Goal: Task Accomplishment & Management: Manage account settings

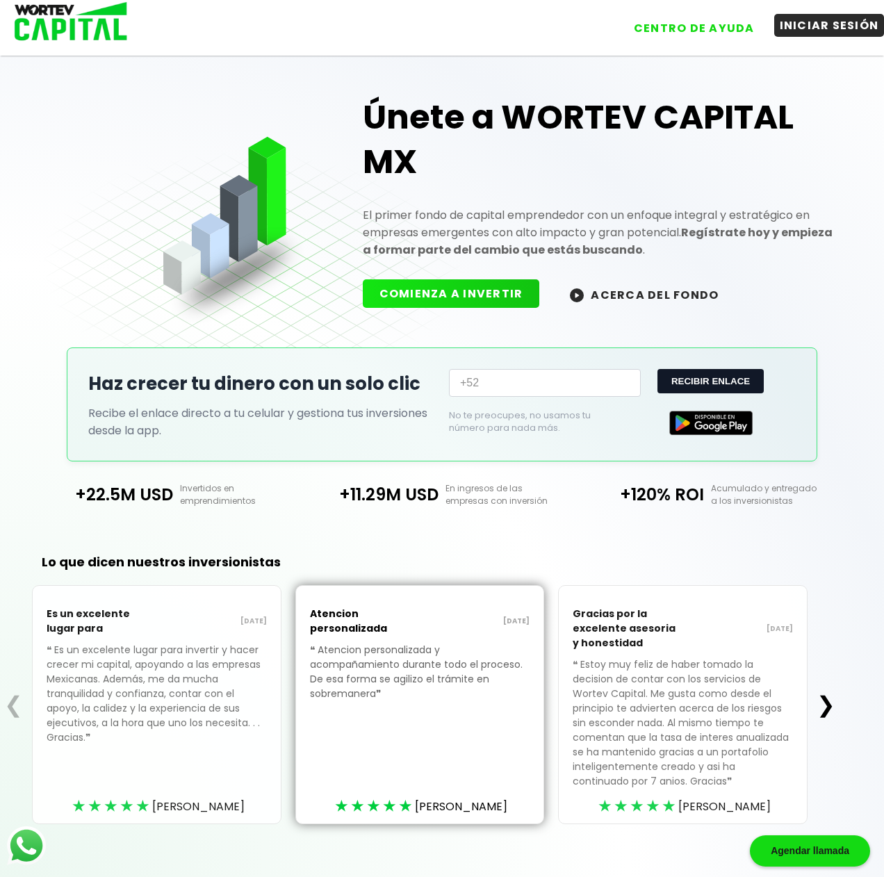
click at [817, 22] on button "INICIAR SESIÓN" at bounding box center [829, 25] width 110 height 23
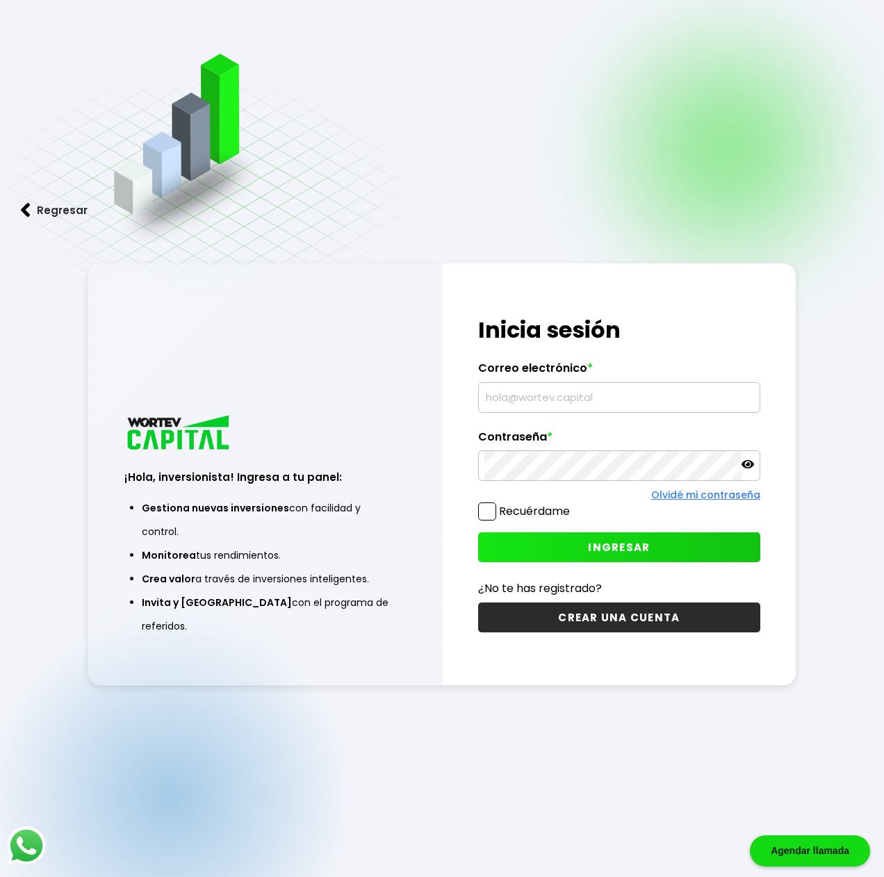
click at [538, 397] on input "text" at bounding box center [619, 397] width 270 height 29
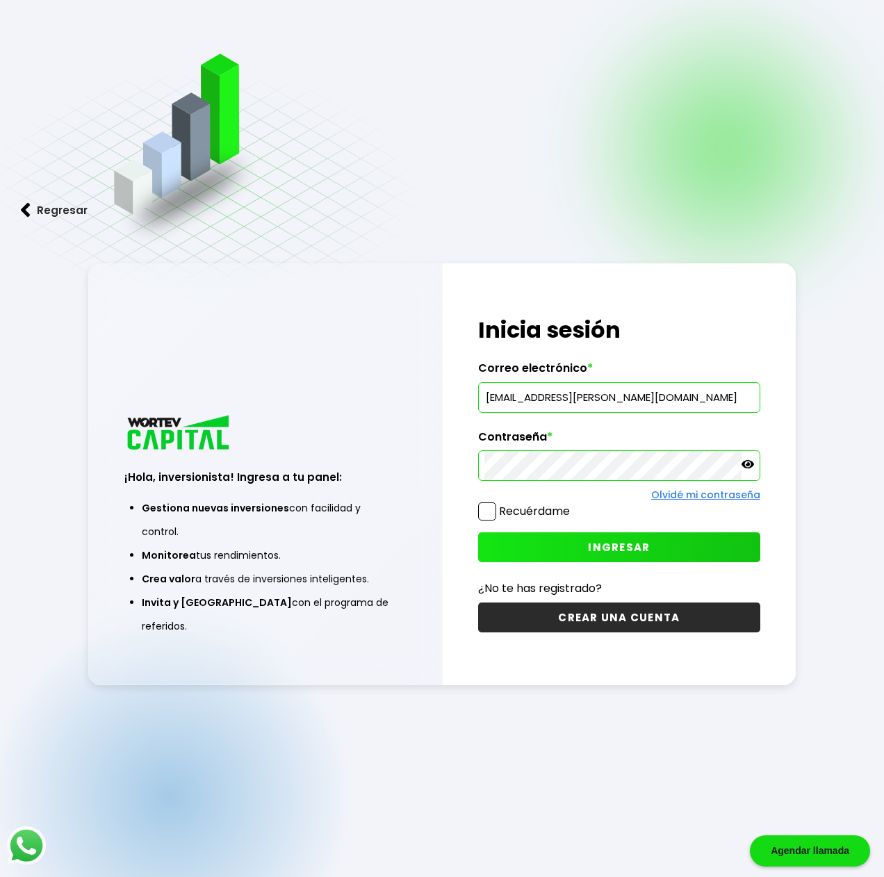
type input "[EMAIL_ADDRESS][PERSON_NAME][DOMAIN_NAME]"
click at [515, 511] on label "Recuérdame" at bounding box center [534, 511] width 71 height 16
click at [572, 504] on input "Recuérdame" at bounding box center [572, 504] width 0 height 0
click at [595, 552] on span "INGRESAR" at bounding box center [619, 547] width 62 height 15
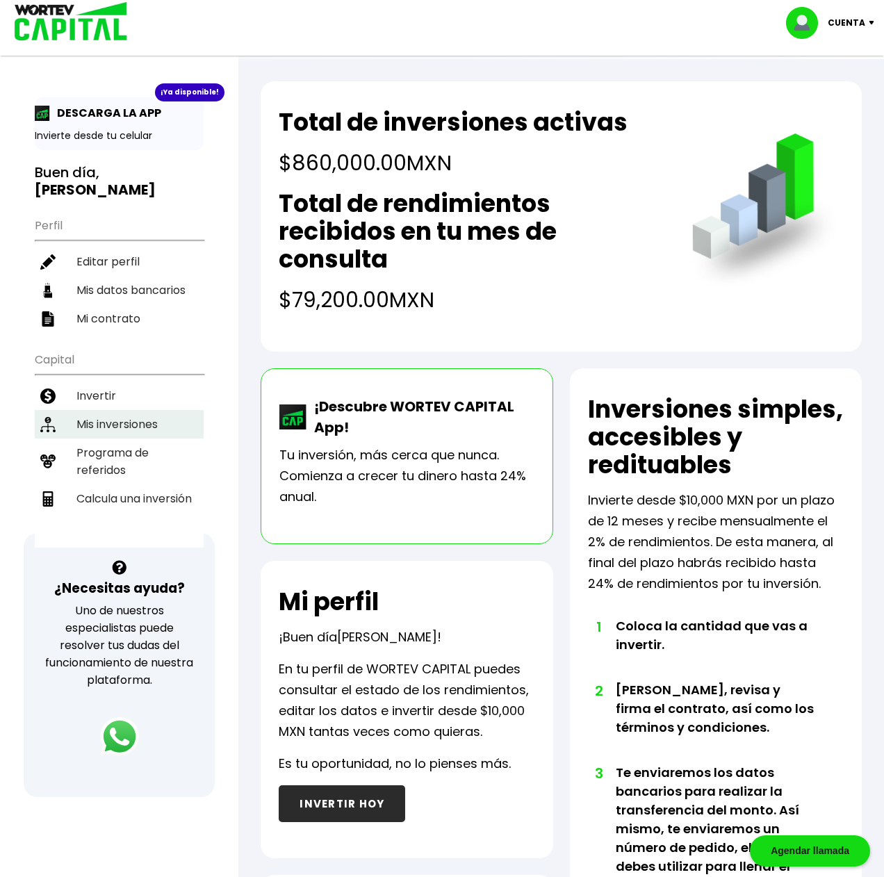
click at [135, 410] on li "Mis inversiones" at bounding box center [119, 424] width 169 height 28
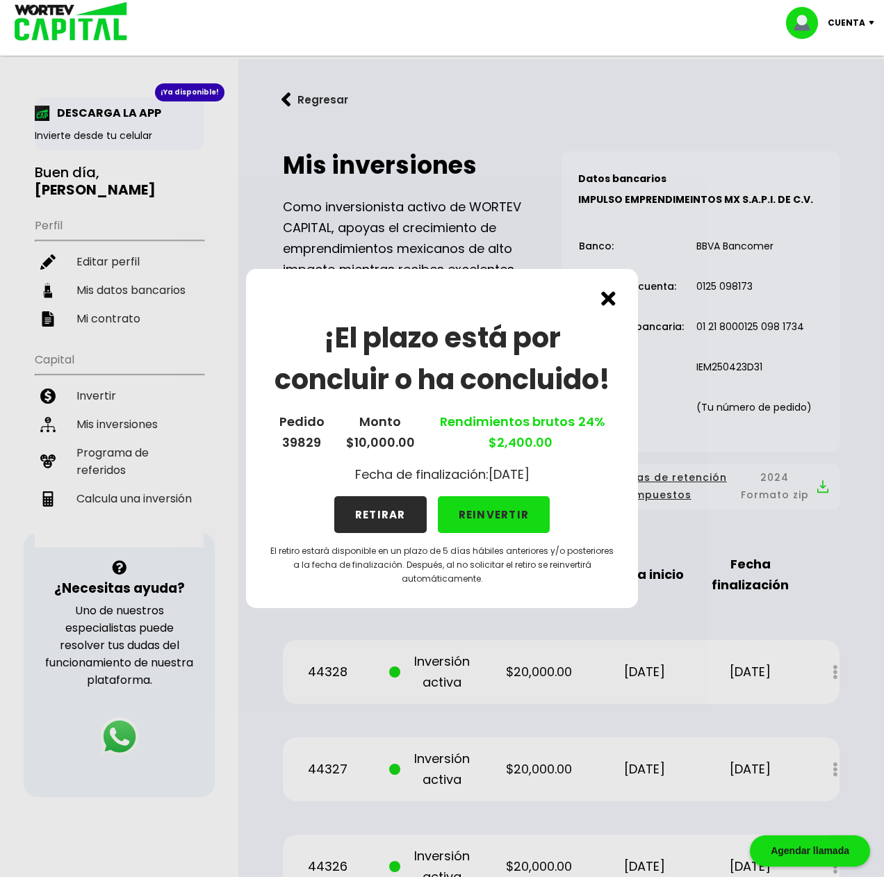
click at [385, 514] on button "RETIRAR" at bounding box center [380, 514] width 92 height 37
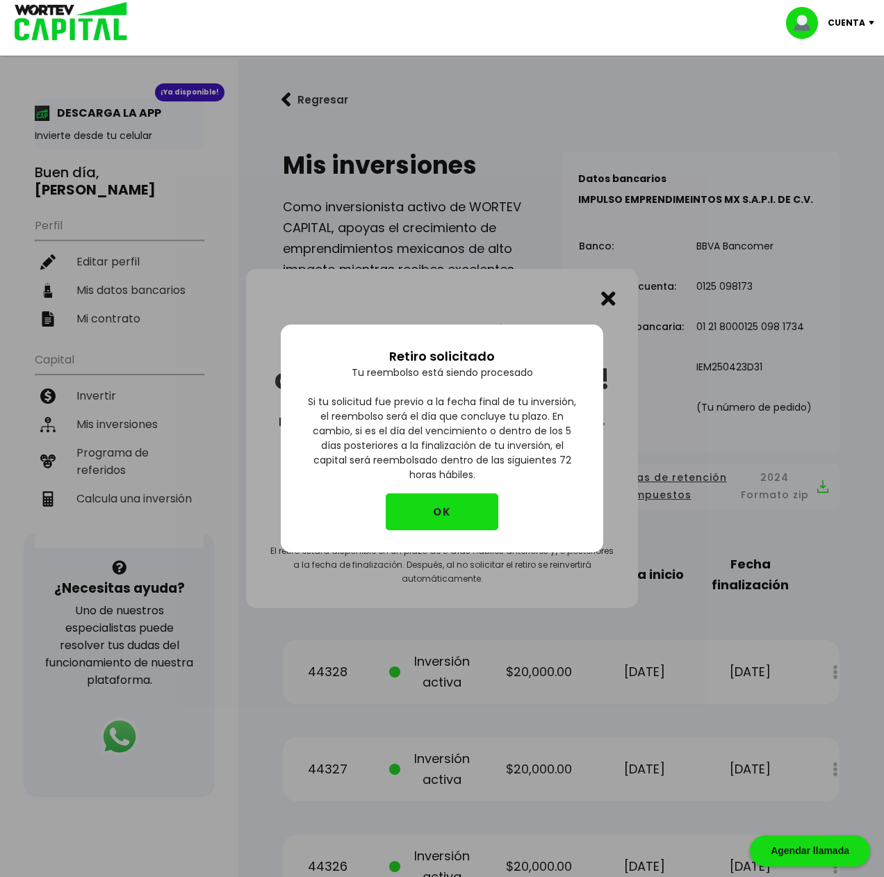
click at [426, 511] on button "OK" at bounding box center [442, 511] width 113 height 37
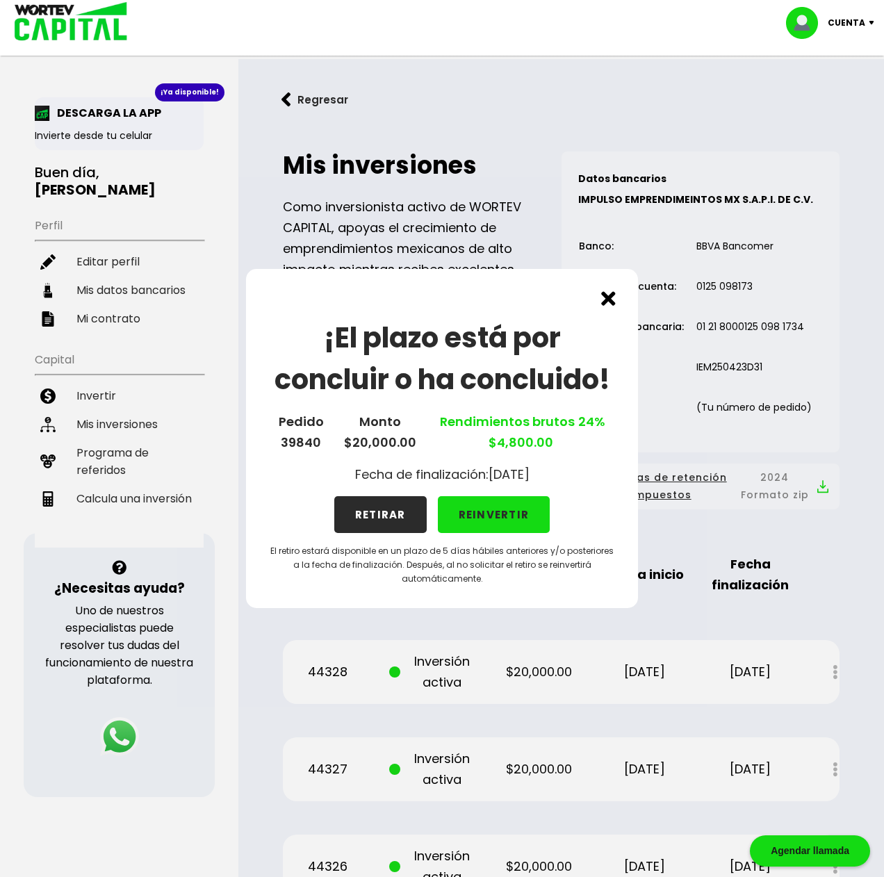
click at [378, 513] on button "RETIRAR" at bounding box center [380, 514] width 92 height 37
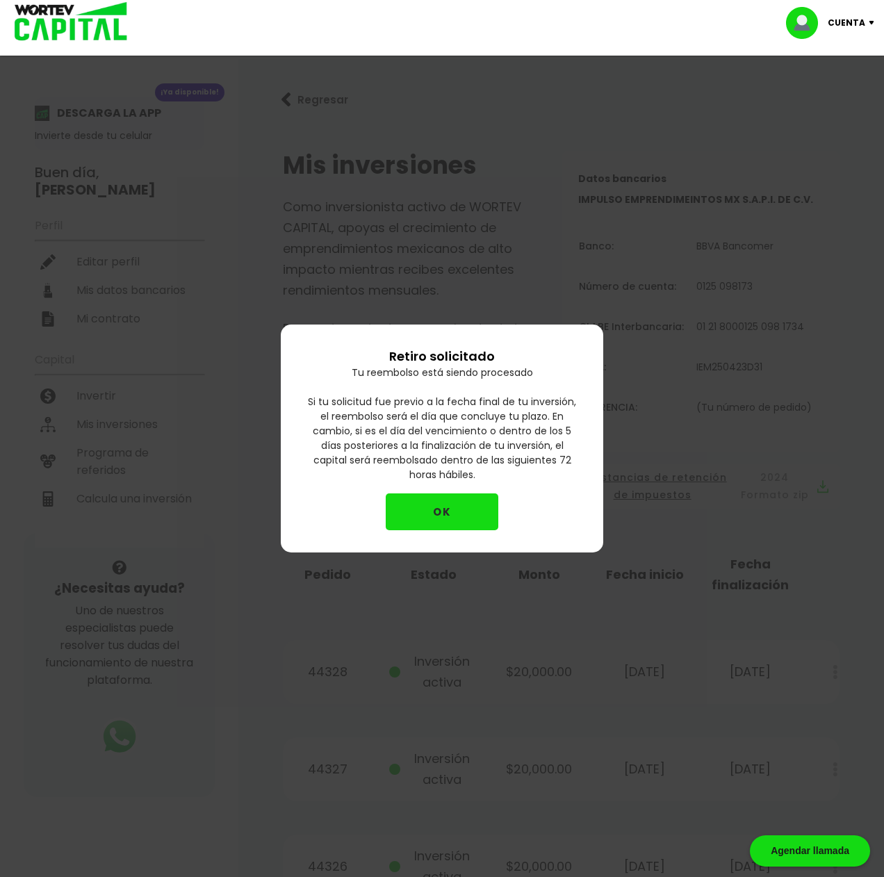
click at [449, 518] on button "OK" at bounding box center [442, 511] width 113 height 37
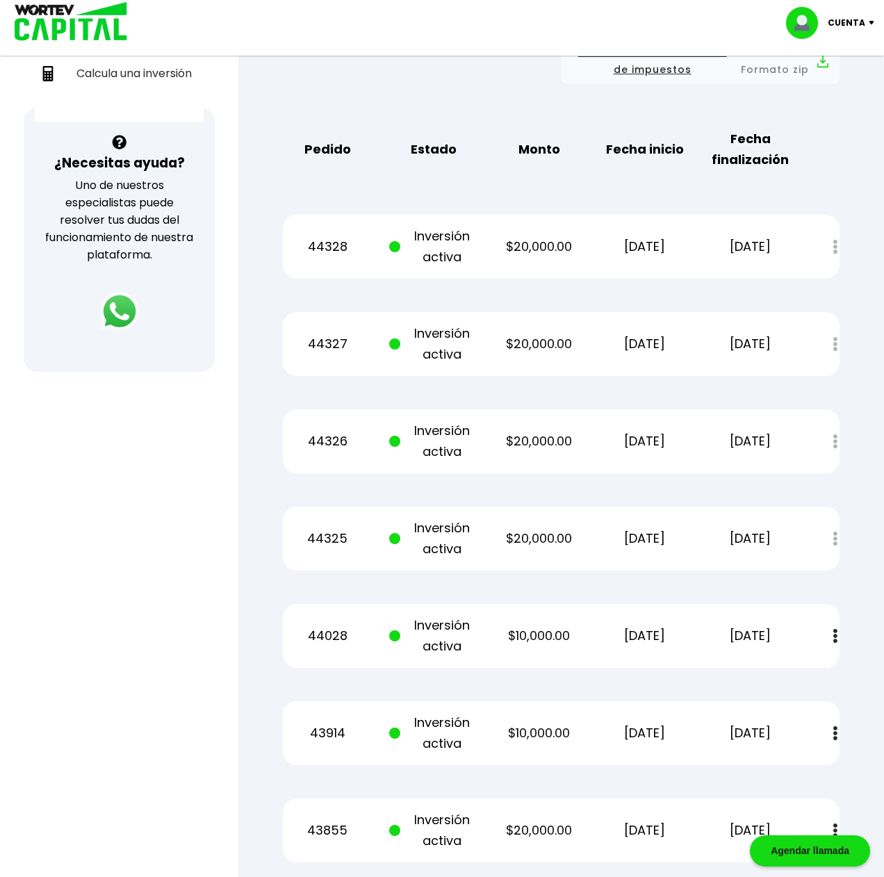
scroll to position [496, 0]
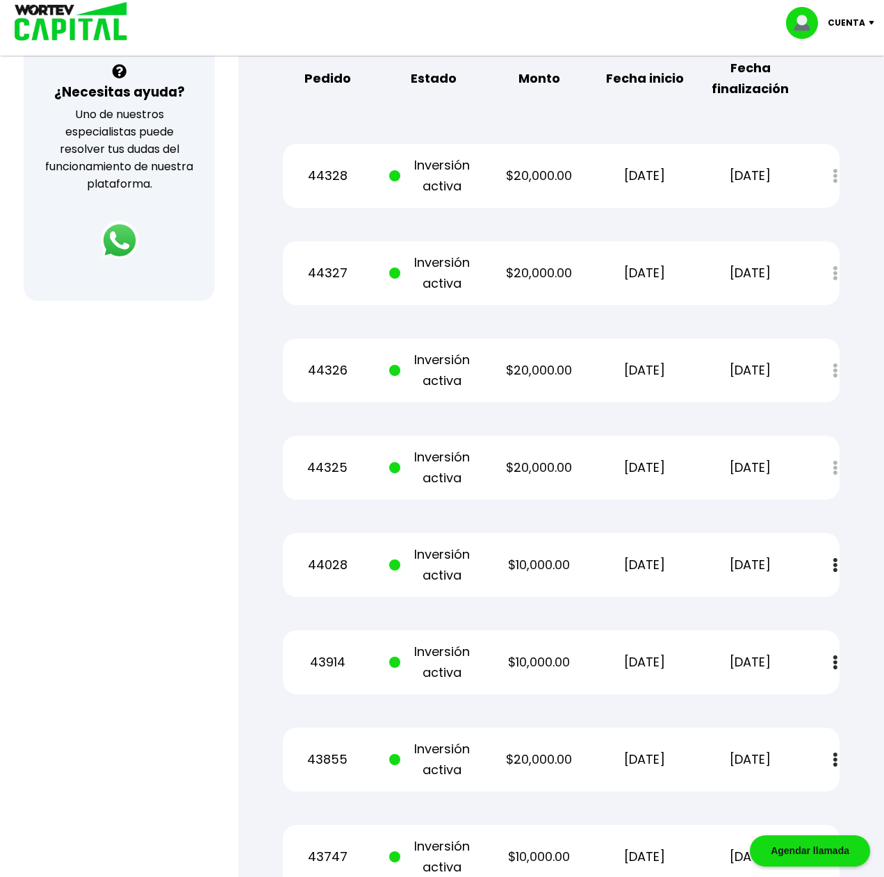
click at [831, 176] on div "Estado de cuenta" at bounding box center [825, 176] width 28 height 30
click at [835, 175] on div "Estado de cuenta" at bounding box center [825, 176] width 28 height 30
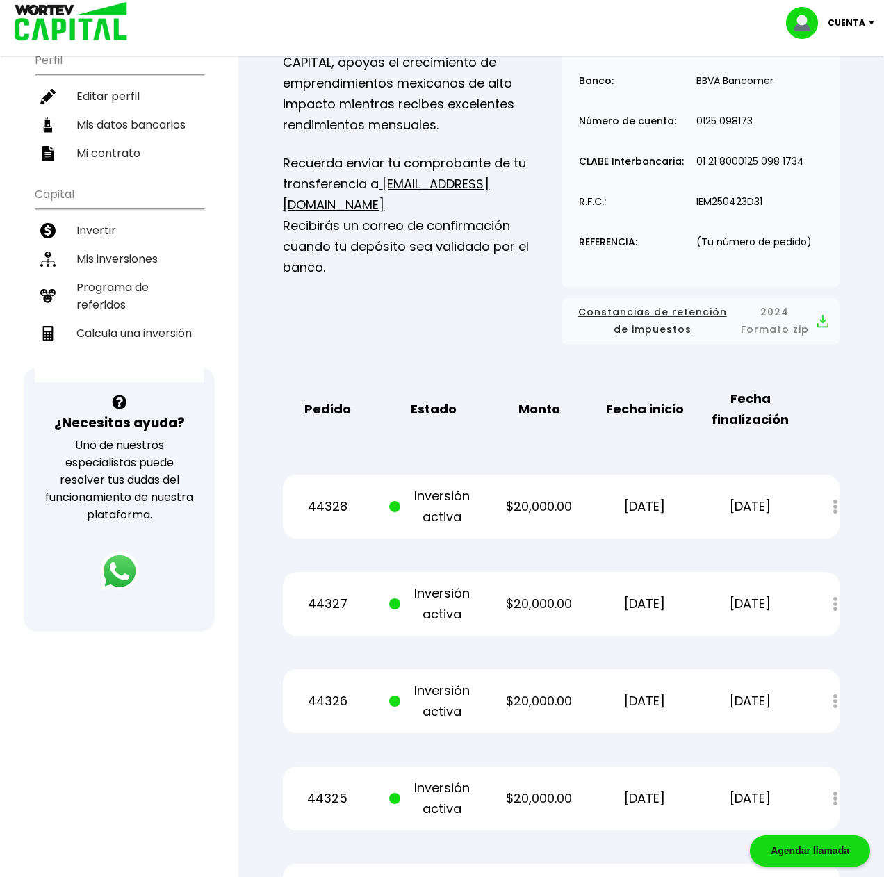
scroll to position [142, 0]
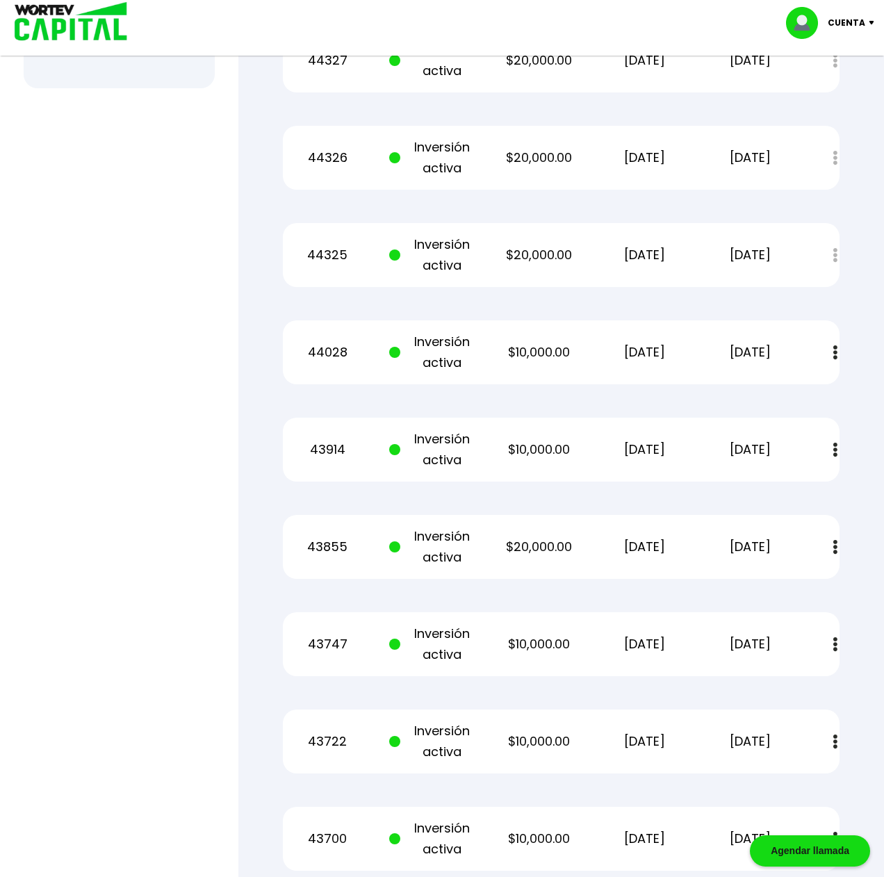
scroll to position [756, 0]
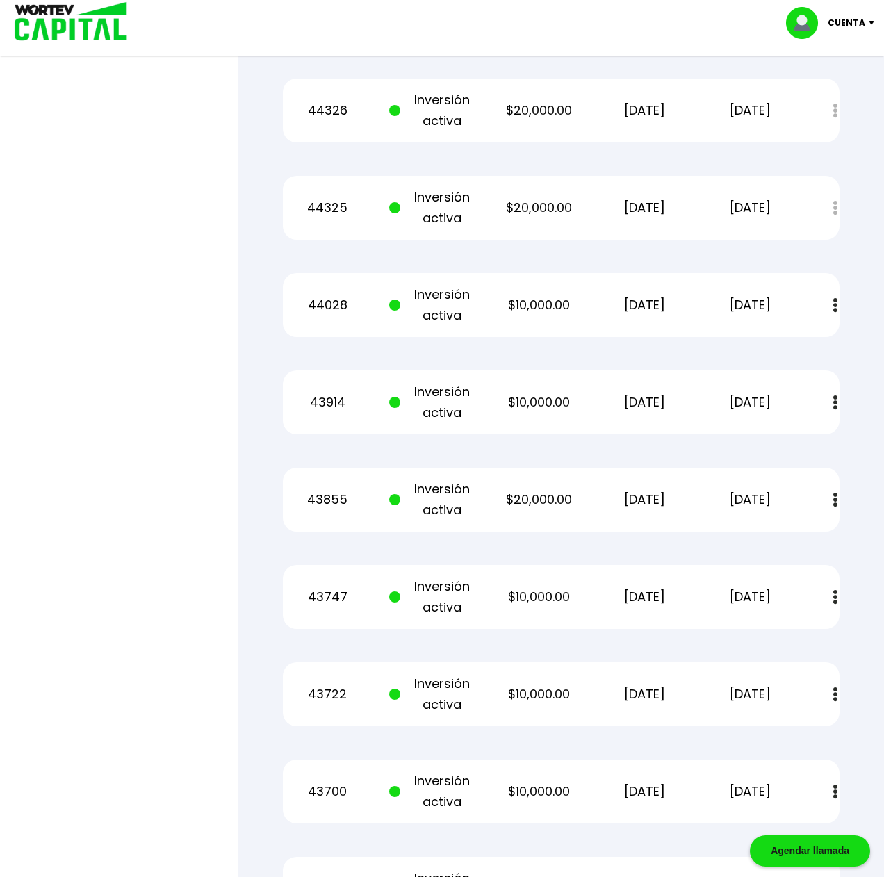
click at [832, 305] on button at bounding box center [834, 305] width 19 height 30
click at [801, 345] on img at bounding box center [800, 342] width 11 height 13
click at [832, 399] on button at bounding box center [834, 403] width 19 height 30
click at [800, 438] on img at bounding box center [800, 439] width 11 height 13
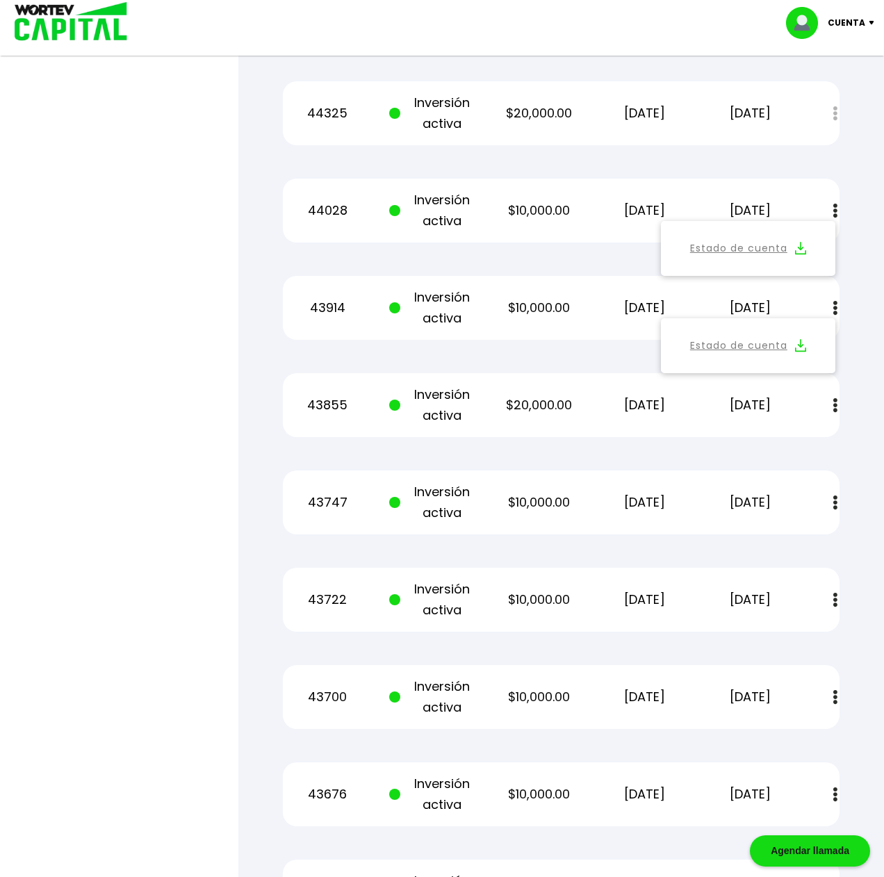
scroll to position [921, 0]
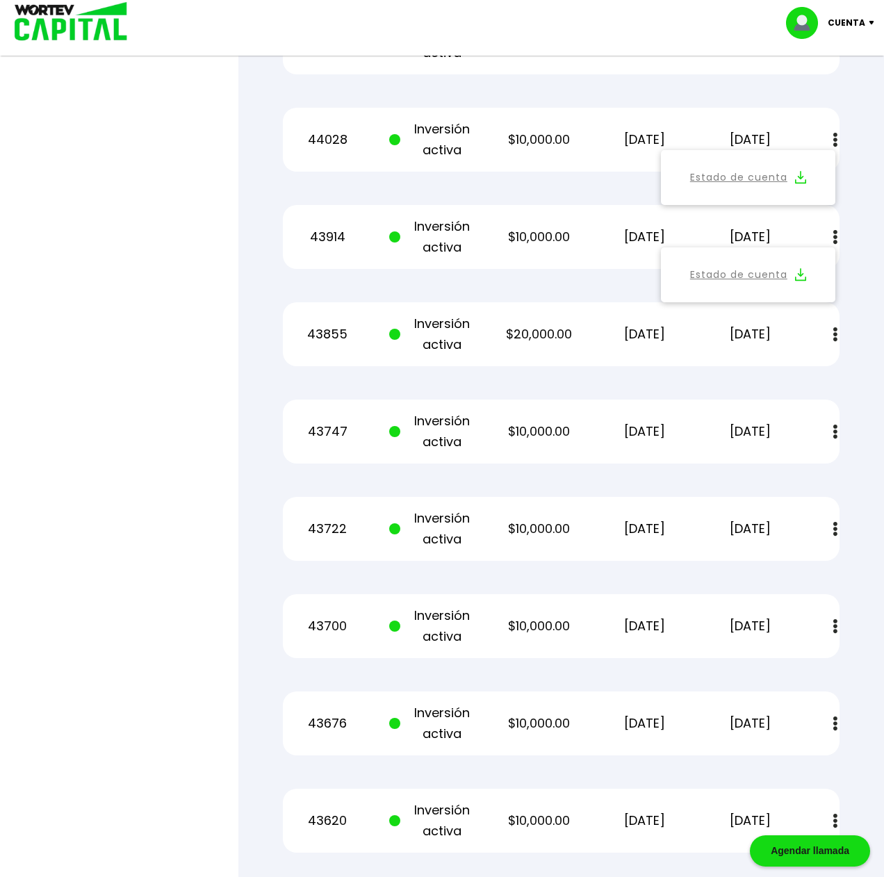
click at [834, 335] on img at bounding box center [835, 334] width 4 height 15
click at [801, 372] on img at bounding box center [800, 371] width 11 height 13
click at [835, 431] on img at bounding box center [835, 431] width 4 height 15
click at [802, 465] on img at bounding box center [800, 469] width 11 height 13
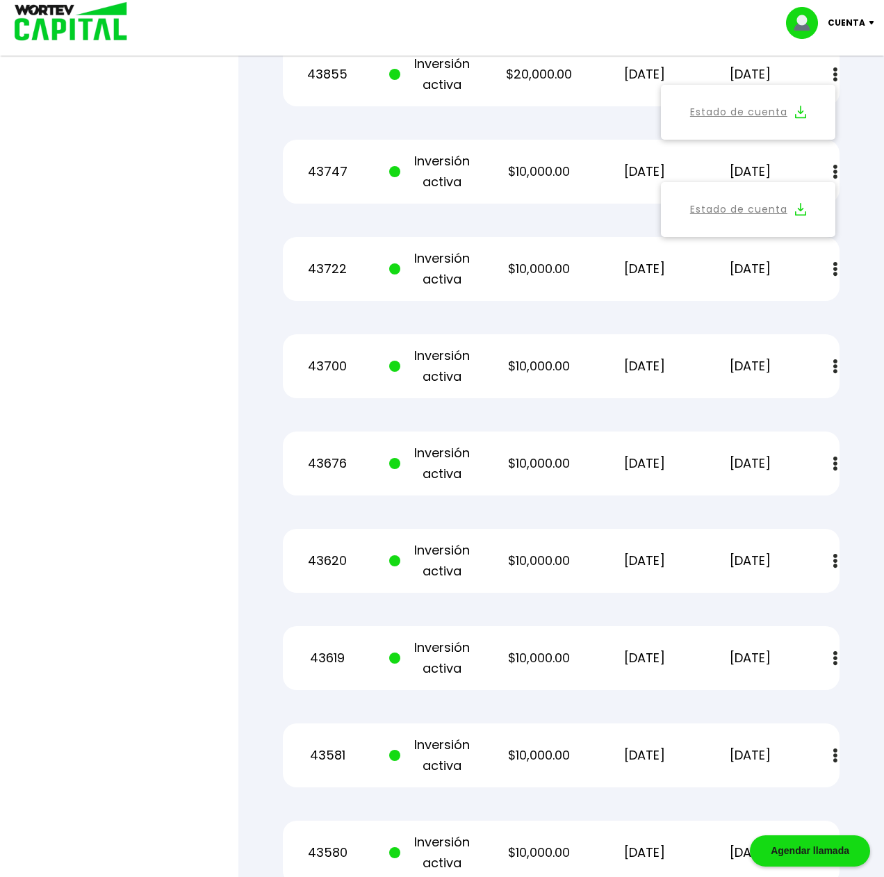
scroll to position [1228, 0]
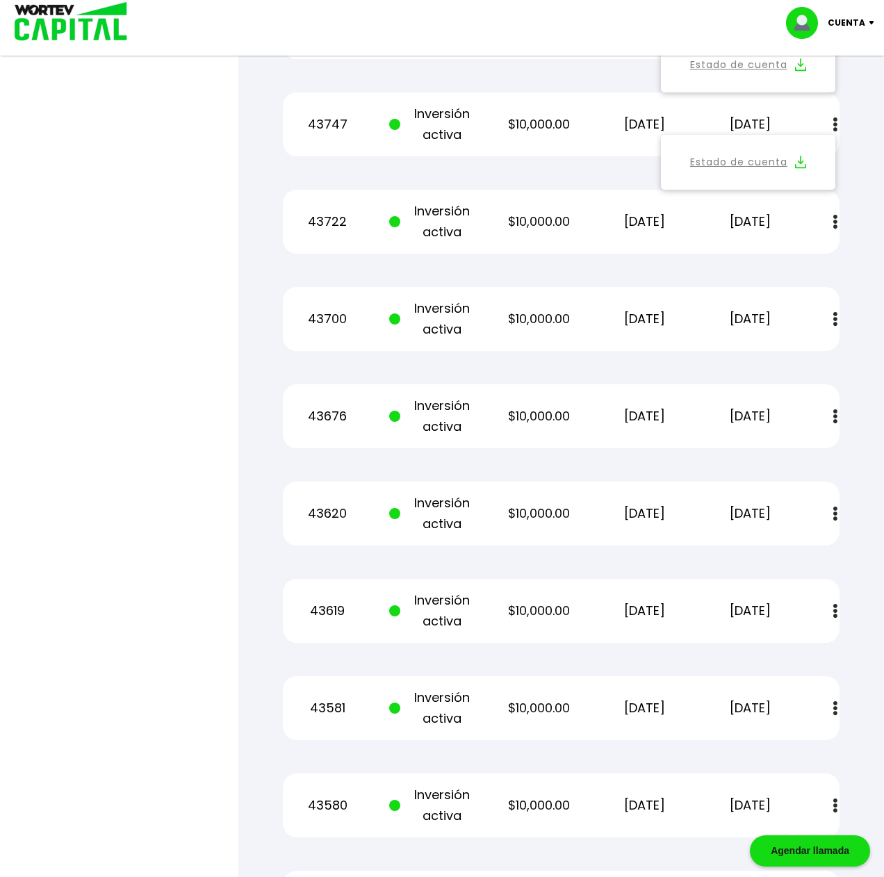
click at [835, 222] on img at bounding box center [835, 222] width 4 height 15
click at [801, 261] on img at bounding box center [800, 259] width 11 height 13
click at [835, 317] on img at bounding box center [835, 319] width 4 height 15
click at [803, 356] on img at bounding box center [800, 356] width 11 height 13
click at [834, 414] on img at bounding box center [835, 416] width 4 height 15
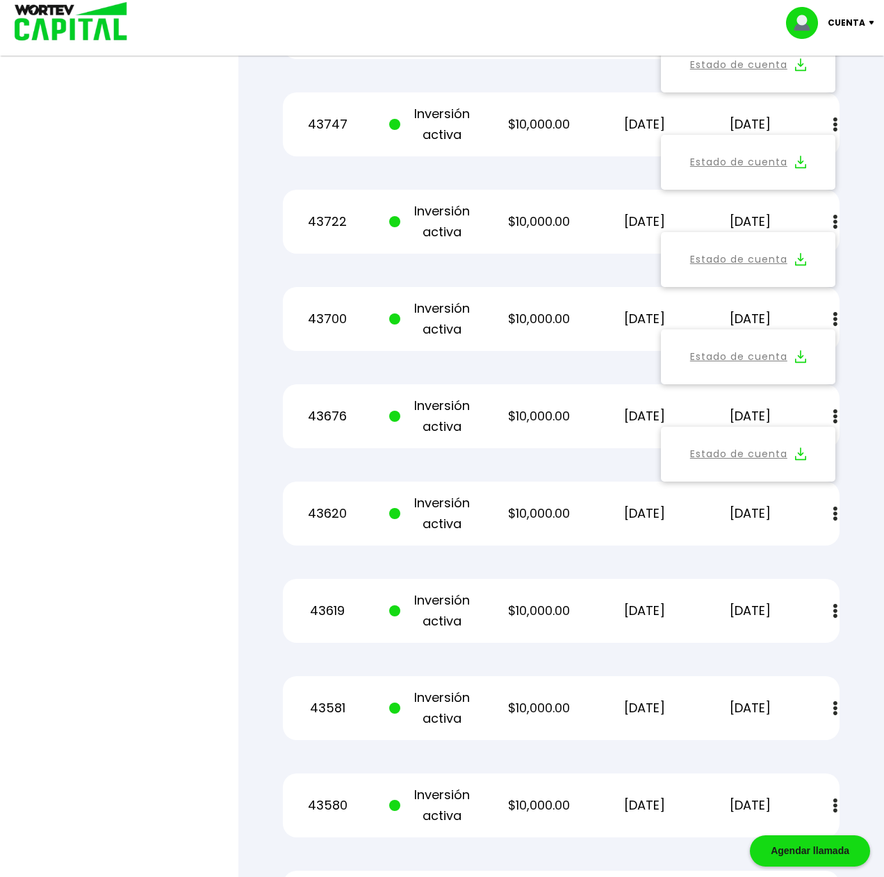
click at [795, 455] on img at bounding box center [800, 453] width 11 height 13
click at [833, 513] on img at bounding box center [835, 513] width 4 height 15
click at [799, 549] on img at bounding box center [800, 551] width 11 height 13
click at [834, 609] on img at bounding box center [835, 611] width 4 height 15
click at [801, 649] on img at bounding box center [800, 648] width 11 height 13
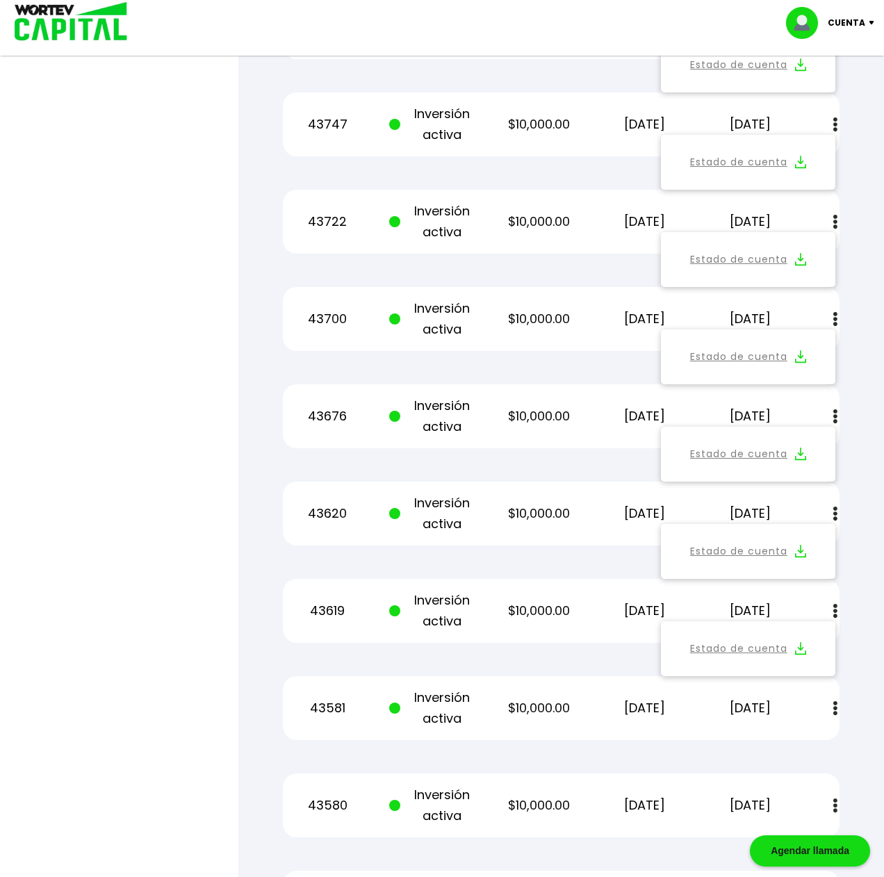
click at [835, 709] on img at bounding box center [835, 708] width 4 height 15
click at [800, 744] on img at bounding box center [800, 745] width 11 height 13
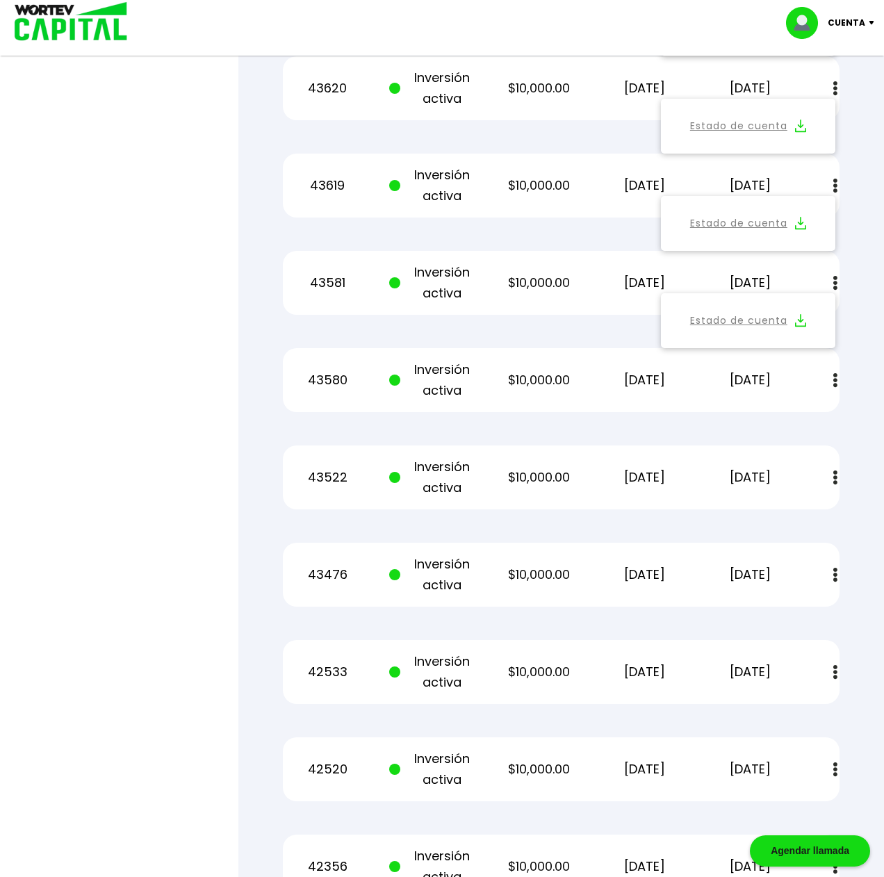
scroll to position [1748, 0]
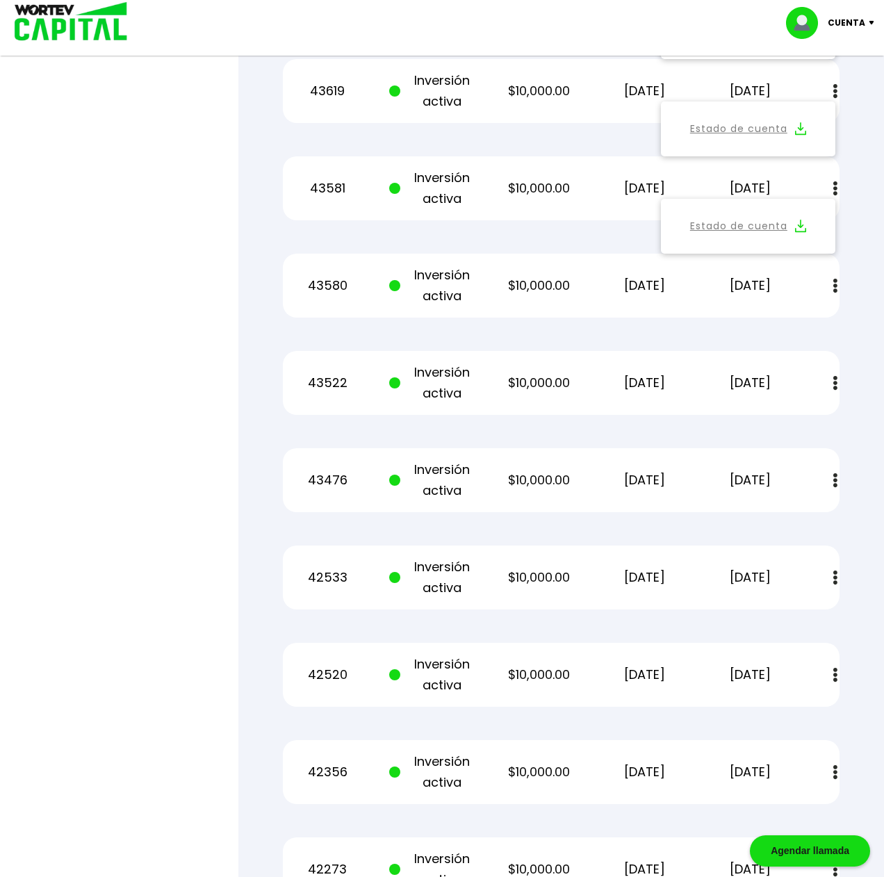
click at [836, 284] on img at bounding box center [835, 286] width 4 height 15
click at [798, 324] on img at bounding box center [800, 323] width 11 height 13
click at [834, 383] on img at bounding box center [835, 383] width 4 height 15
click at [800, 420] on img at bounding box center [800, 420] width 11 height 13
click at [835, 479] on img at bounding box center [835, 480] width 4 height 15
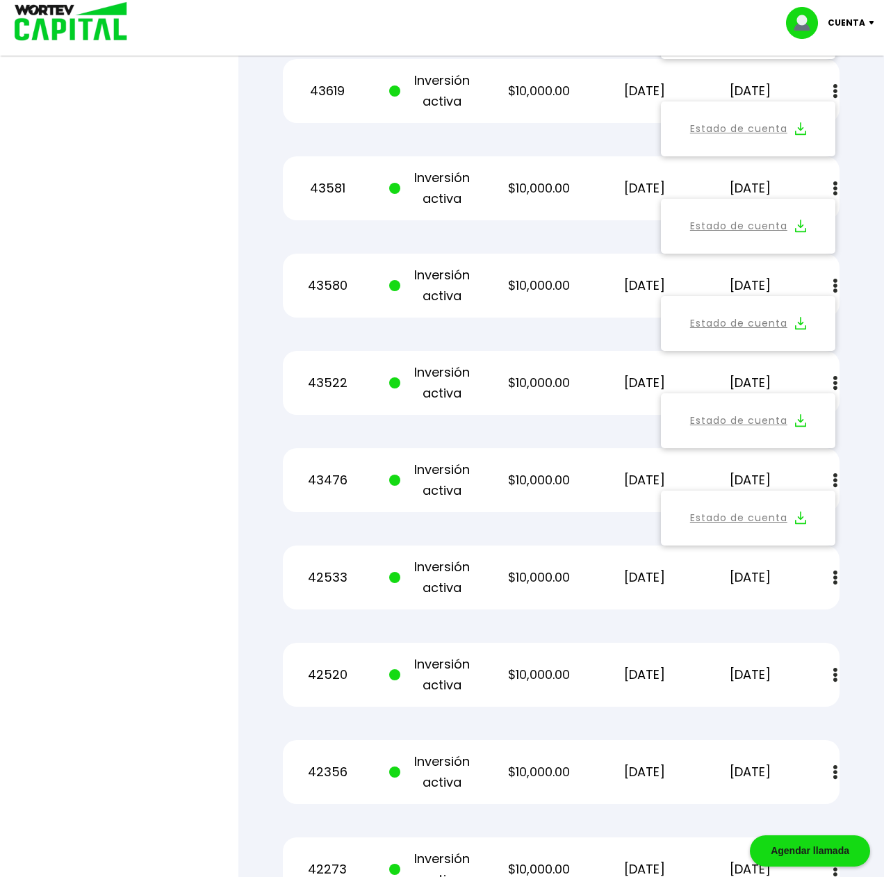
click at [799, 518] on img at bounding box center [800, 517] width 11 height 13
click at [834, 576] on img at bounding box center [835, 577] width 4 height 15
click at [802, 612] on img at bounding box center [800, 615] width 11 height 13
click at [835, 675] on img at bounding box center [835, 675] width 4 height 15
click at [798, 706] on img at bounding box center [800, 712] width 11 height 13
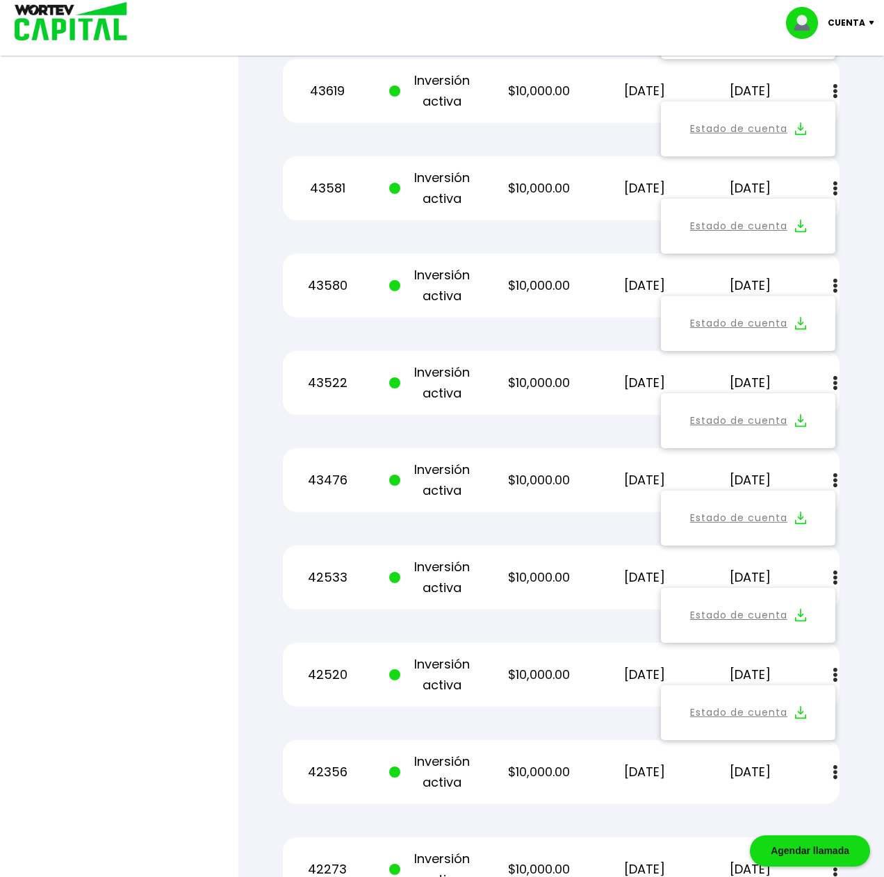
click at [834, 770] on img at bounding box center [835, 772] width 4 height 15
click at [799, 807] on img at bounding box center [800, 809] width 11 height 13
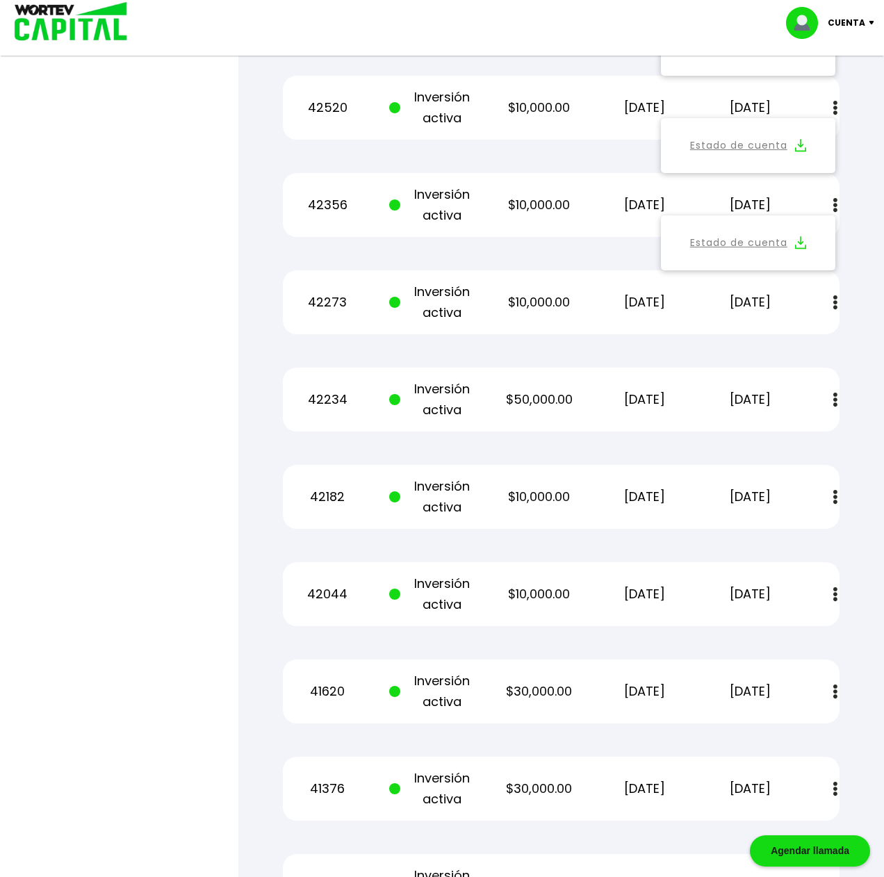
scroll to position [2386, 0]
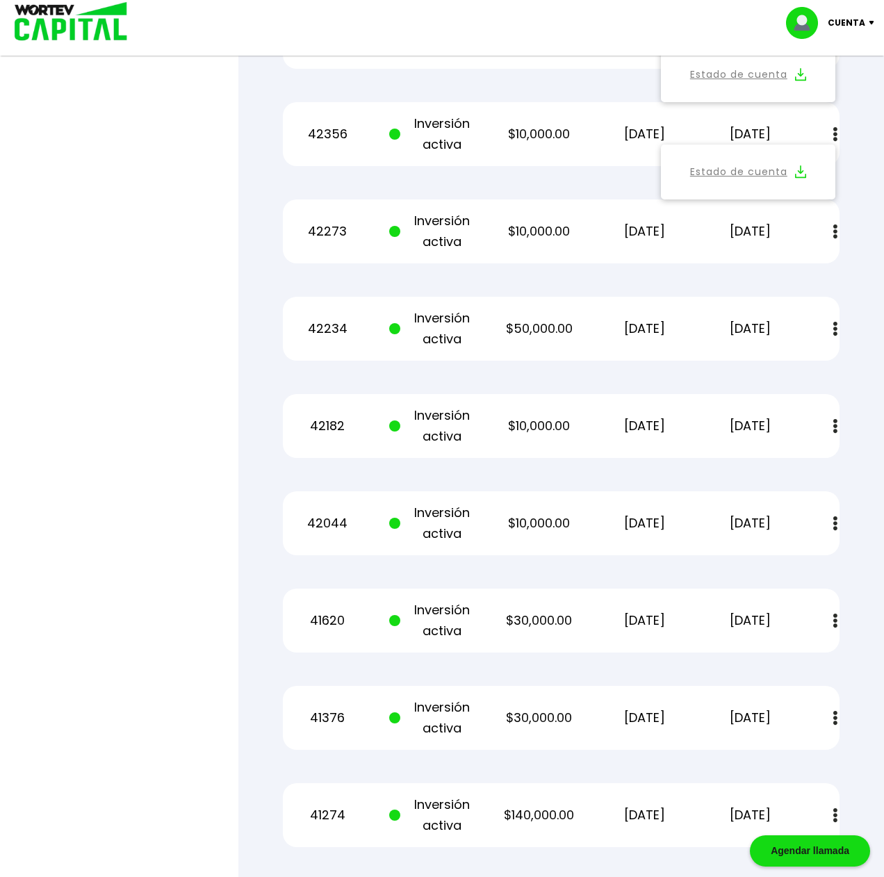
click at [836, 228] on img at bounding box center [835, 231] width 4 height 15
click at [800, 272] on img at bounding box center [800, 269] width 11 height 13
click at [835, 330] on img at bounding box center [835, 329] width 4 height 15
click at [800, 367] on img at bounding box center [800, 366] width 11 height 13
click at [836, 424] on img at bounding box center [835, 426] width 4 height 15
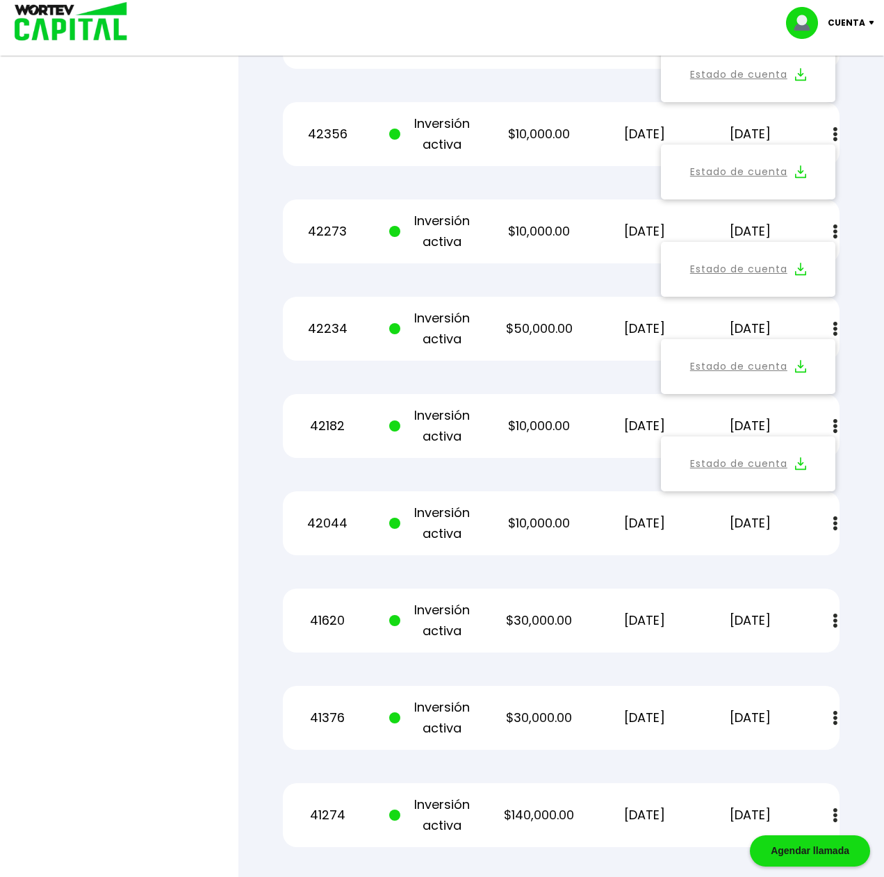
click at [800, 466] on img at bounding box center [800, 463] width 11 height 13
click at [838, 523] on button at bounding box center [834, 524] width 19 height 30
click at [798, 565] on img at bounding box center [800, 560] width 11 height 13
click at [835, 620] on img at bounding box center [835, 620] width 4 height 15
click at [800, 654] on img at bounding box center [800, 658] width 11 height 13
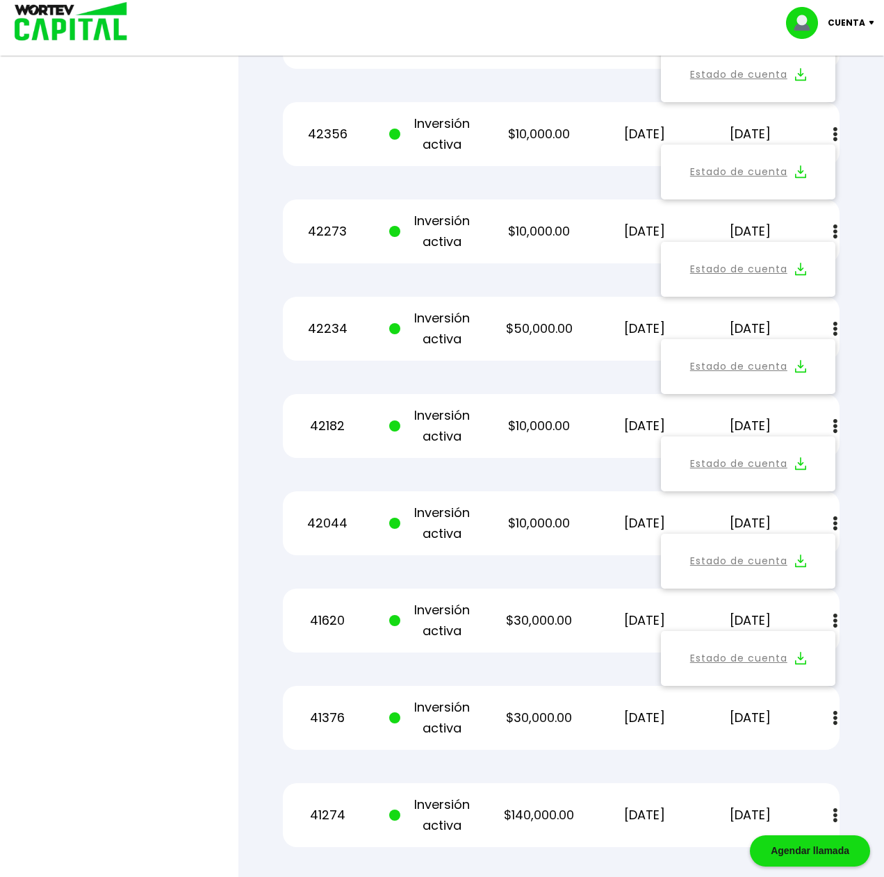
click at [834, 718] on img at bounding box center [835, 718] width 4 height 15
click at [796, 756] on img at bounding box center [800, 755] width 11 height 13
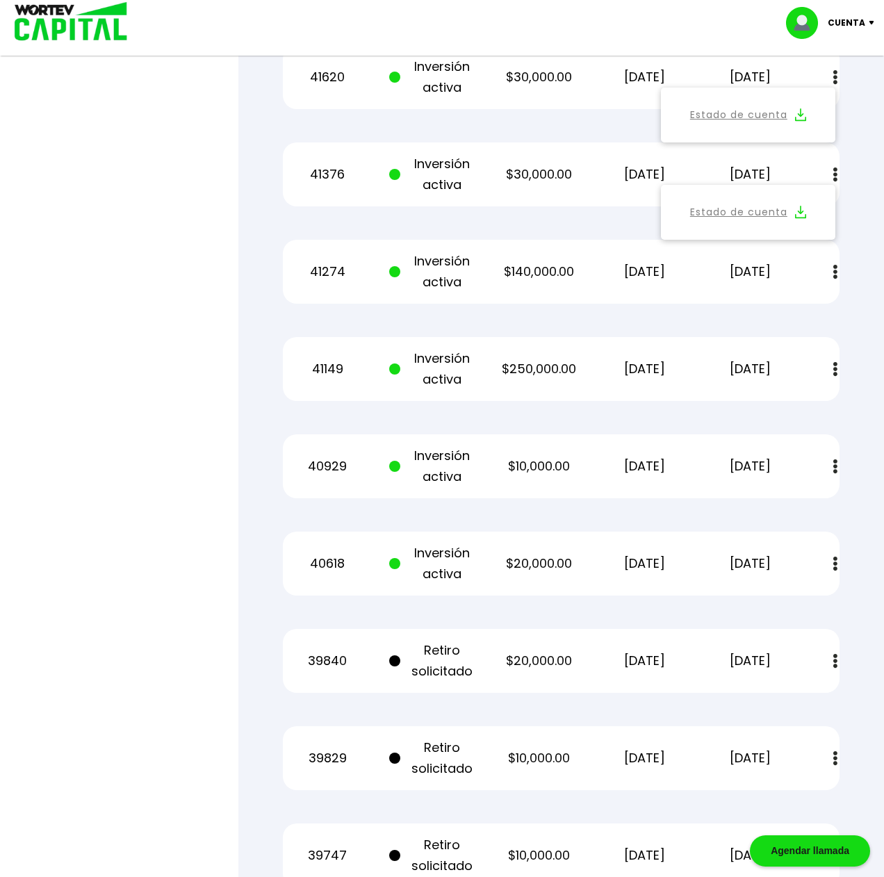
scroll to position [2976, 0]
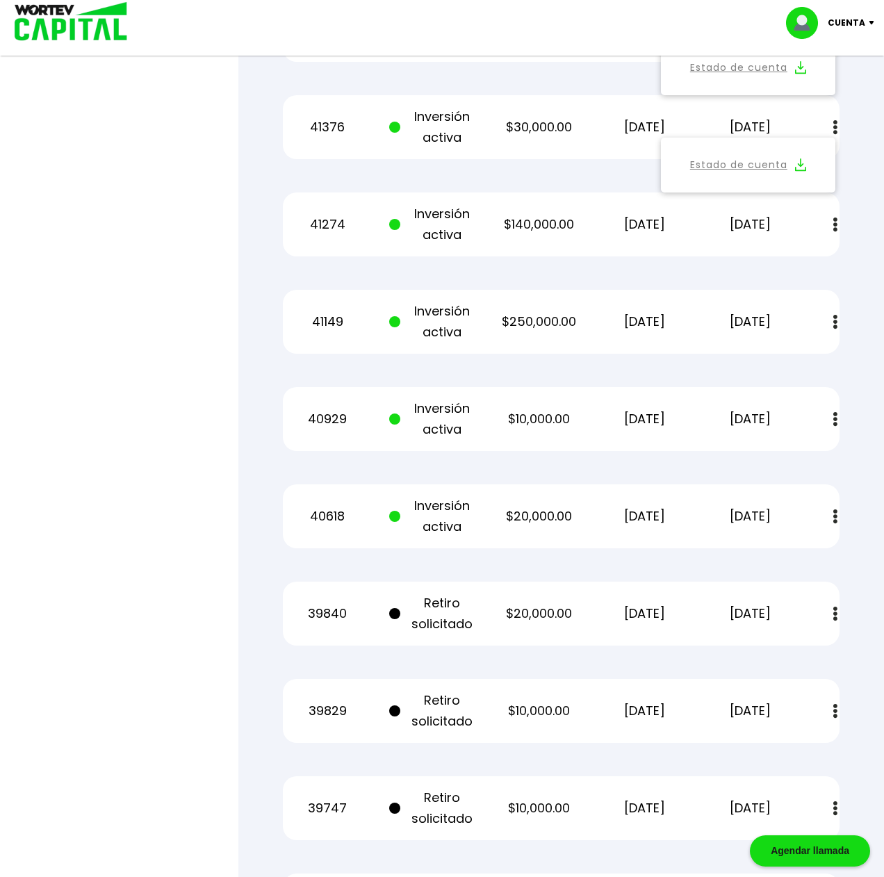
click at [836, 224] on img at bounding box center [835, 224] width 4 height 15
click at [800, 264] on img at bounding box center [800, 262] width 11 height 13
click at [834, 318] on img at bounding box center [835, 322] width 4 height 15
click at [801, 359] on img at bounding box center [800, 359] width 11 height 13
click at [831, 418] on button at bounding box center [834, 419] width 19 height 30
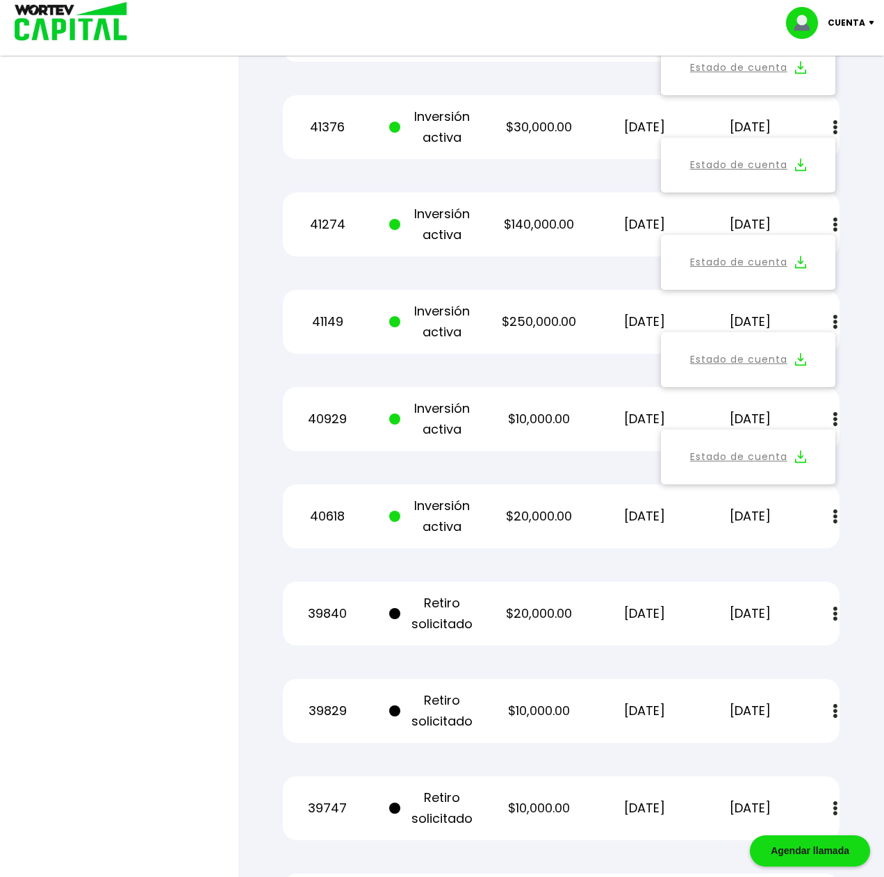
click at [803, 454] on img at bounding box center [800, 456] width 11 height 13
click at [835, 513] on img at bounding box center [835, 516] width 4 height 15
click at [798, 554] on img at bounding box center [800, 553] width 11 height 13
click at [834, 609] on img at bounding box center [835, 613] width 4 height 15
click at [798, 652] on img at bounding box center [800, 651] width 11 height 13
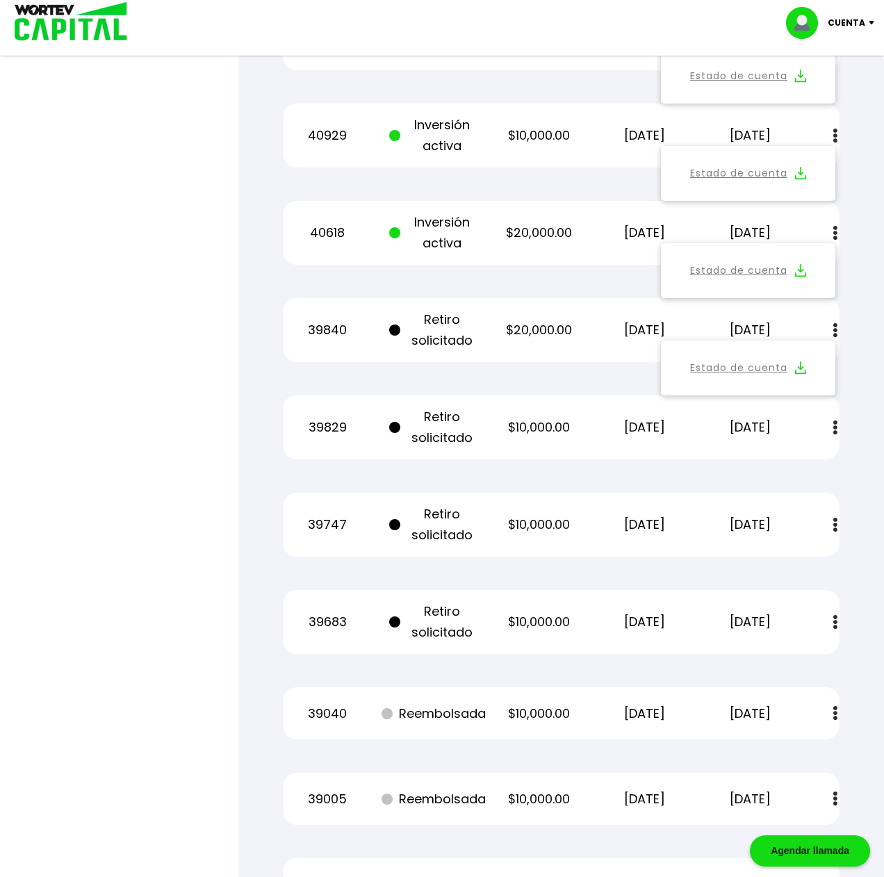
scroll to position [3354, 0]
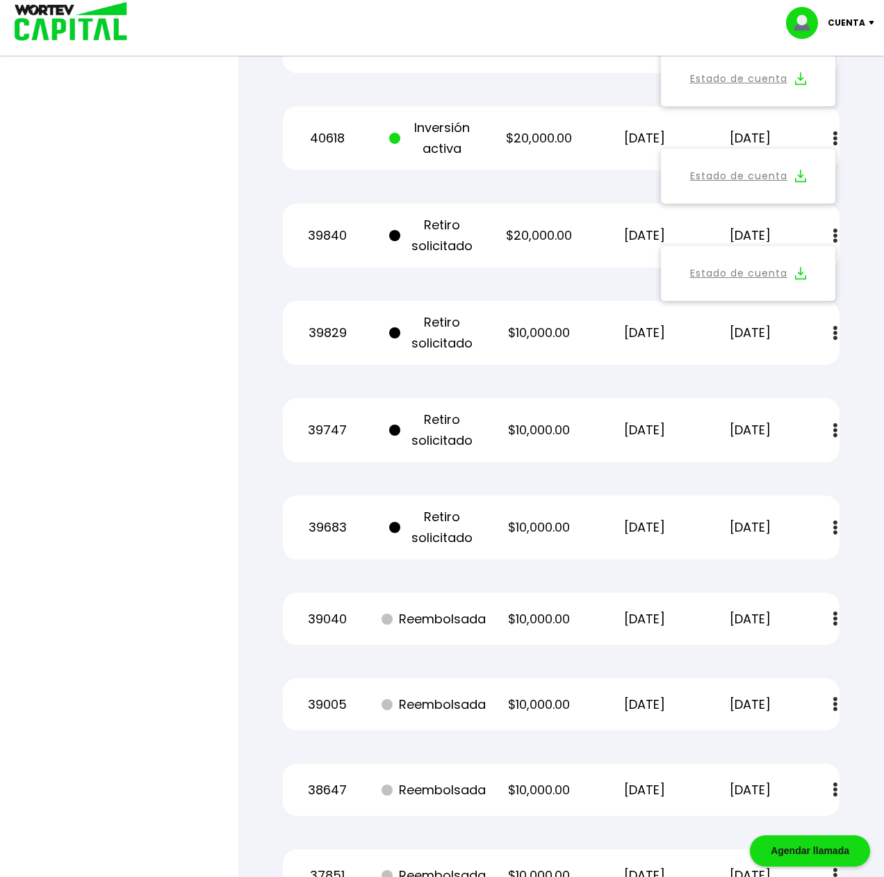
click at [833, 331] on img at bounding box center [835, 333] width 4 height 15
click at [802, 367] on img at bounding box center [800, 370] width 11 height 13
click at [829, 429] on button at bounding box center [834, 430] width 19 height 30
click at [802, 468] on img at bounding box center [800, 467] width 11 height 13
click at [835, 525] on img at bounding box center [835, 527] width 4 height 15
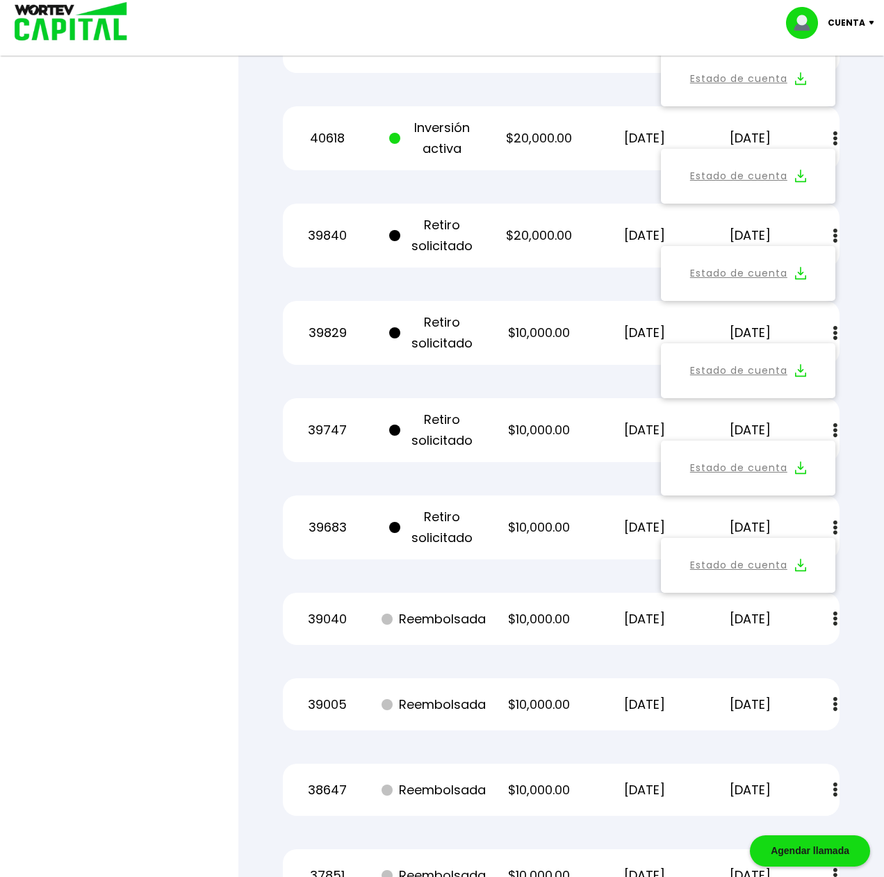
click at [807, 567] on button "Estado de cuenta" at bounding box center [748, 565] width 158 height 38
click at [836, 619] on img at bounding box center [835, 618] width 4 height 15
click at [806, 651] on button "Estado de cuenta" at bounding box center [748, 656] width 158 height 38
click at [831, 698] on button at bounding box center [834, 704] width 19 height 30
click at [788, 747] on button "Estado de cuenta" at bounding box center [748, 741] width 158 height 38
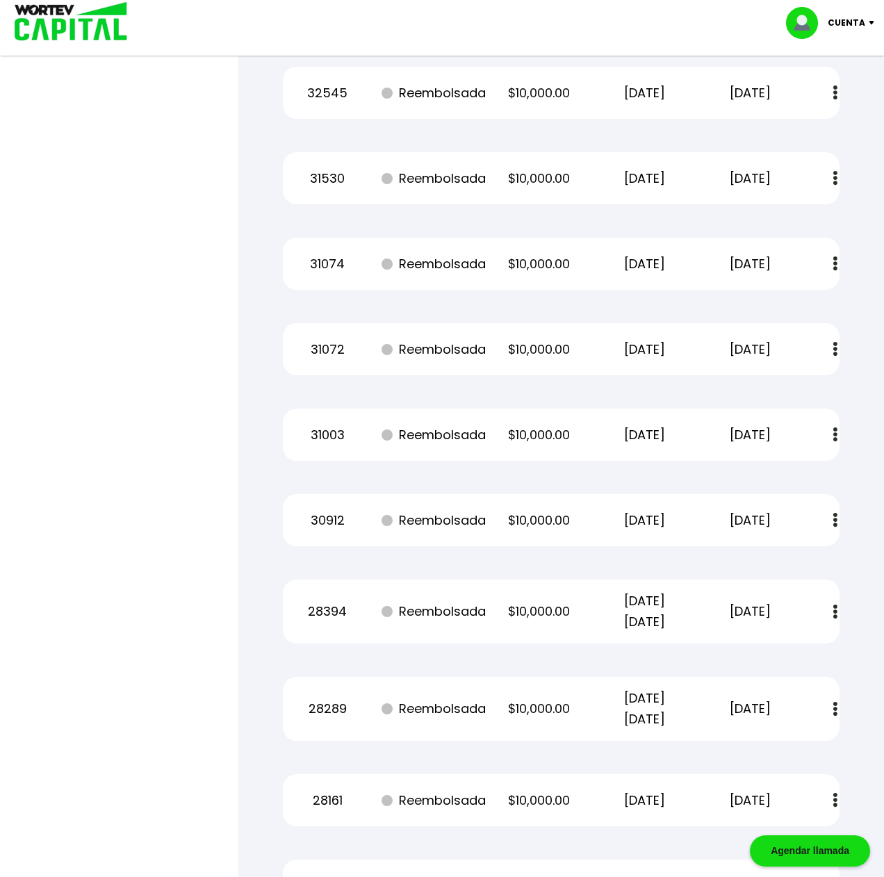
scroll to position [6472, 0]
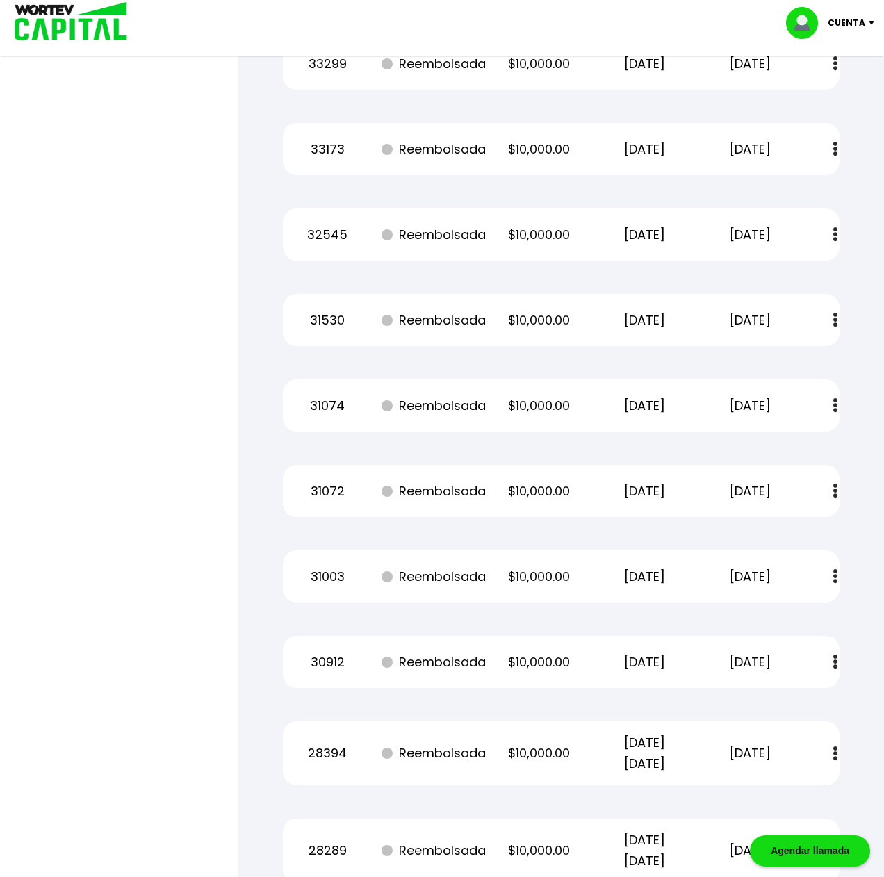
click at [870, 21] on img at bounding box center [874, 23] width 19 height 4
click at [68, 39] on img at bounding box center [66, 22] width 133 height 45
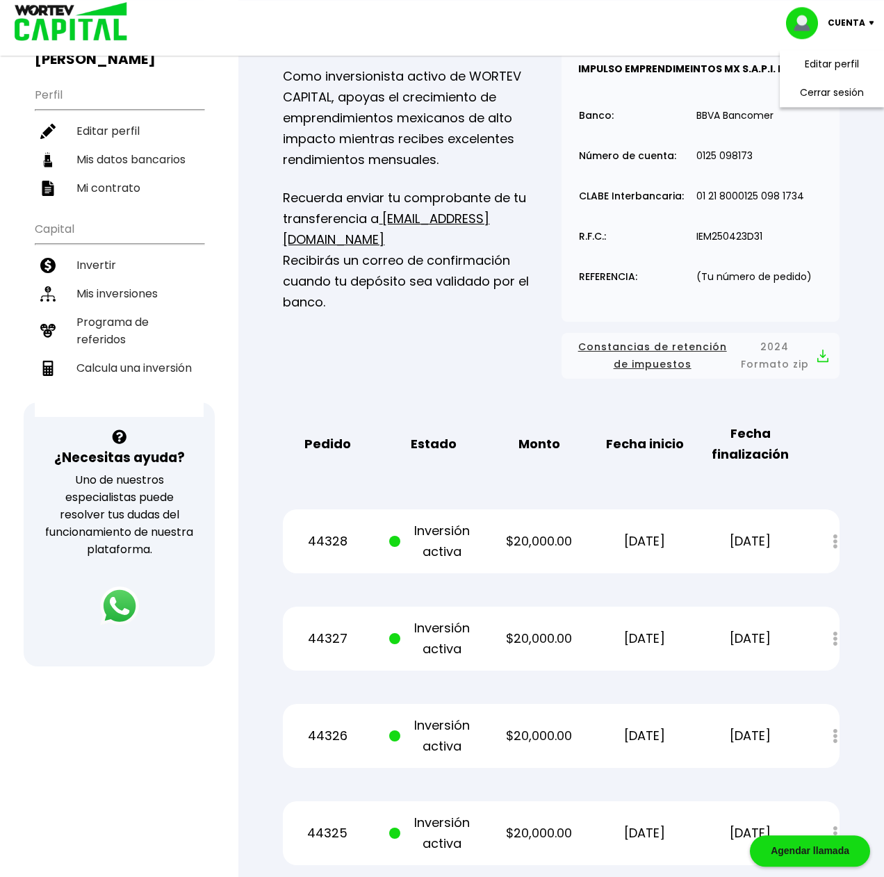
scroll to position [0, 0]
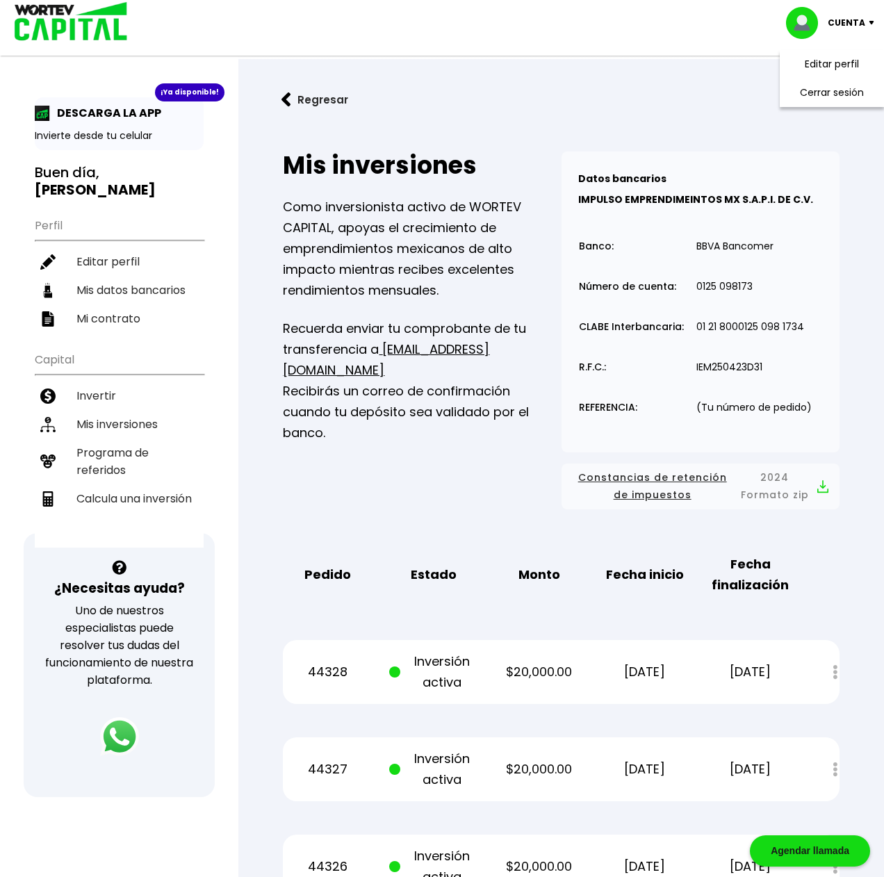
click at [315, 104] on button "Regresar" at bounding box center [315, 99] width 108 height 37
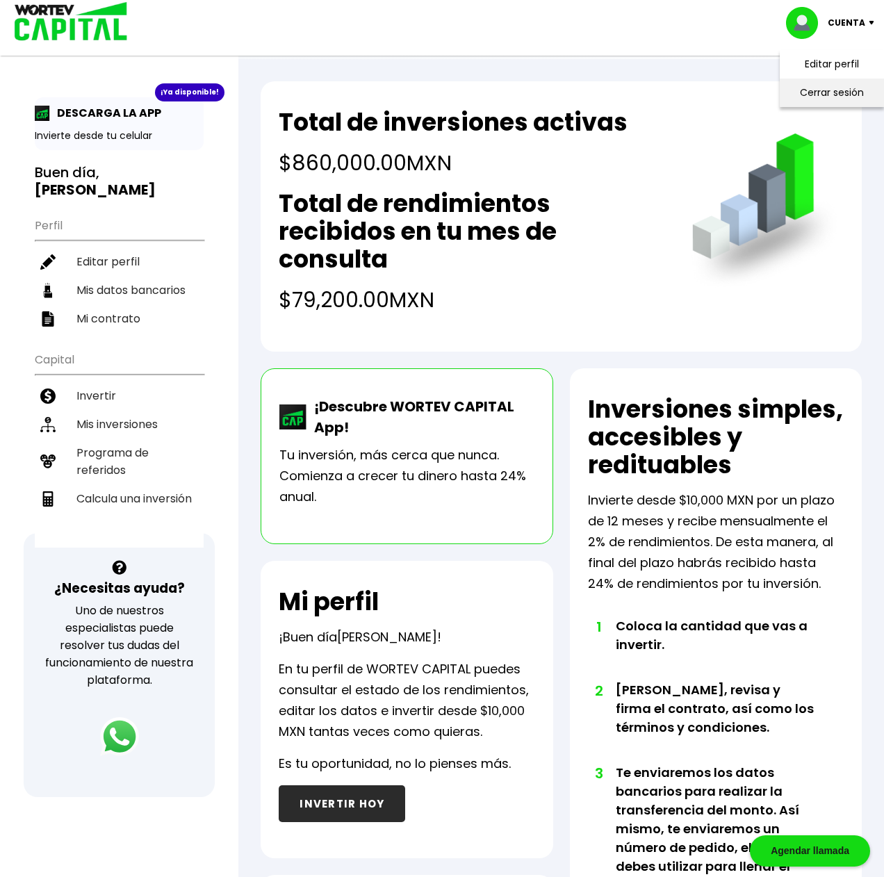
click at [835, 97] on li "Cerrar sesión" at bounding box center [831, 92] width 111 height 28
